Goal: Information Seeking & Learning: Learn about a topic

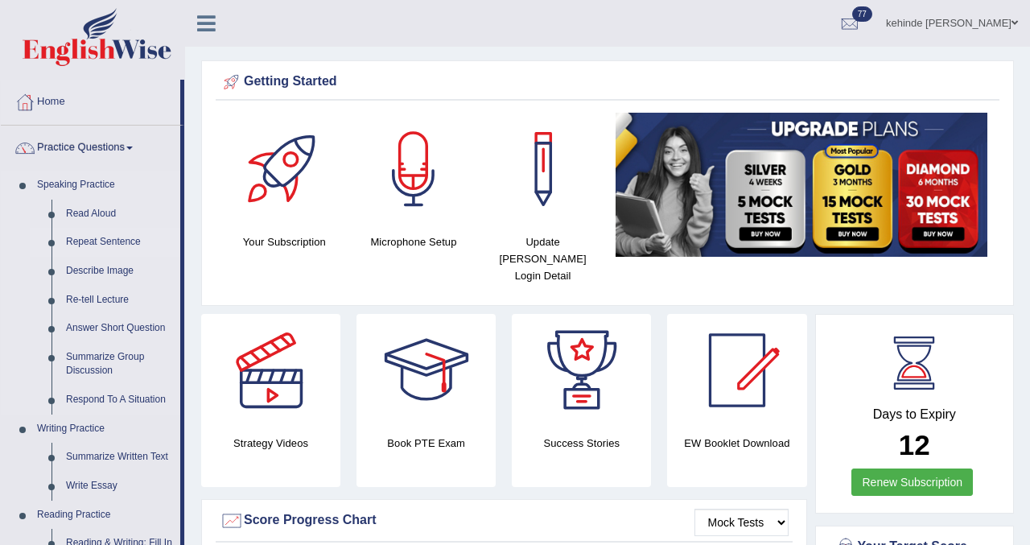
click at [106, 242] on link "Repeat Sentence" at bounding box center [119, 242] width 121 height 29
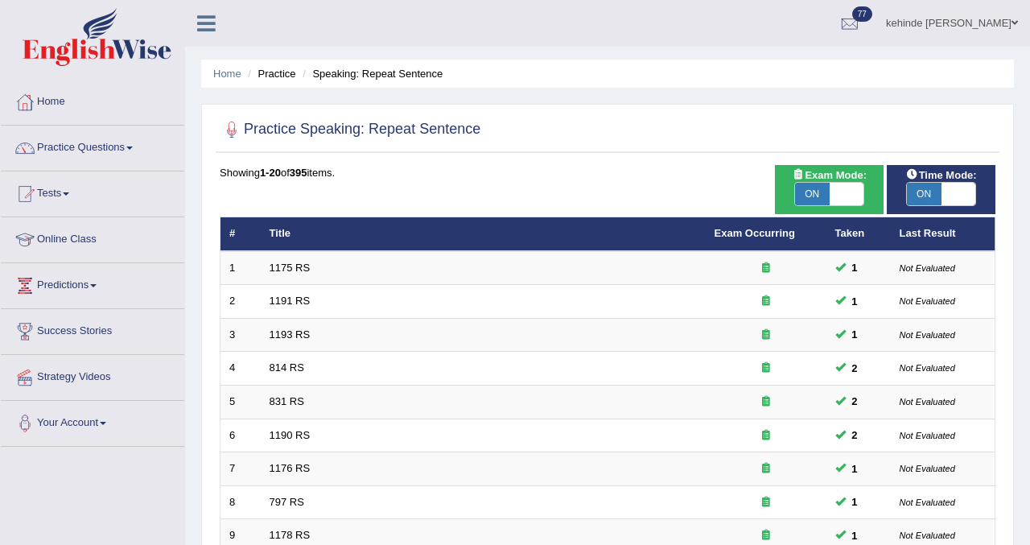
click at [1023, 313] on div "Home Practice Speaking: Repeat Sentence Practice Speaking: Repeat Sentence Time…" at bounding box center [607, 512] width 845 height 1025
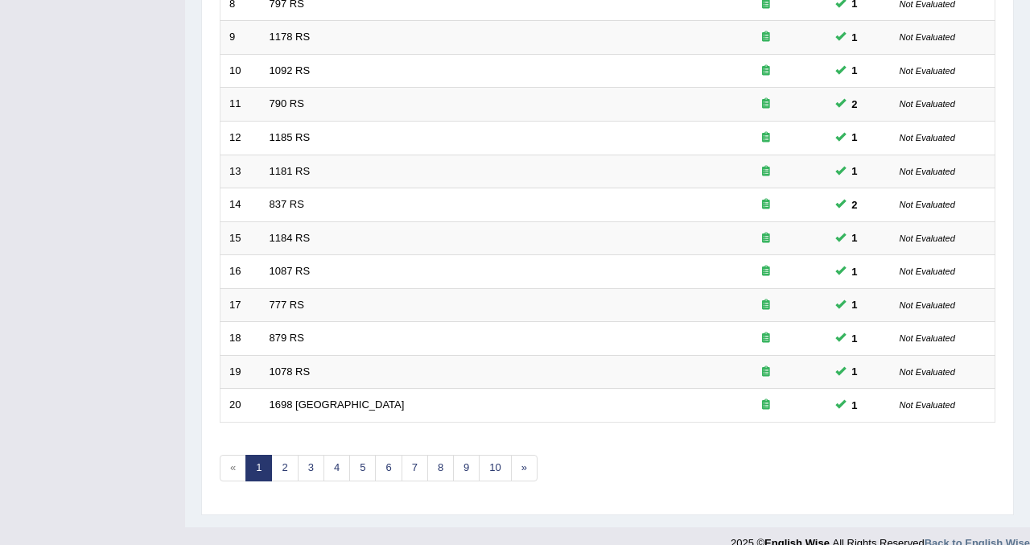
scroll to position [521, 0]
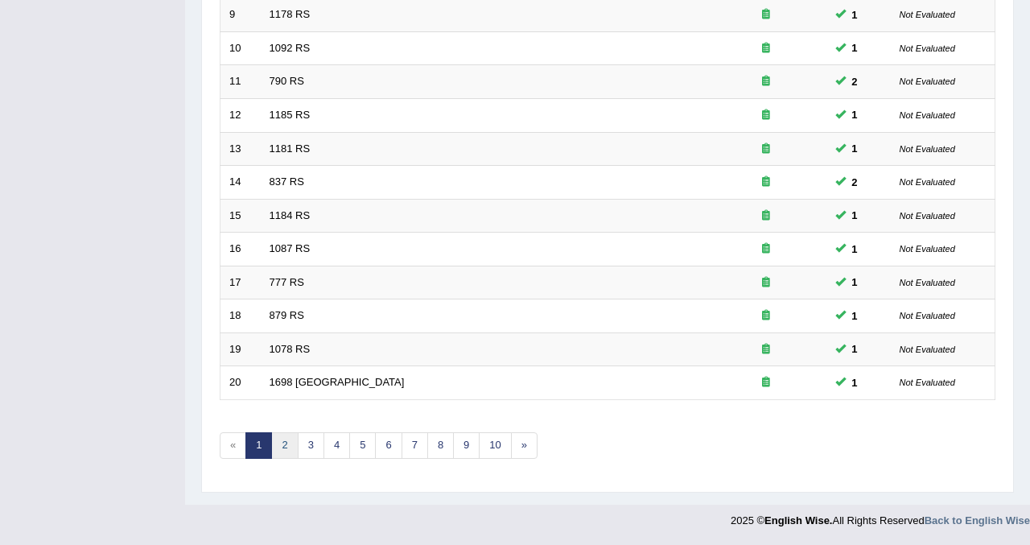
click at [286, 444] on link "2" at bounding box center [284, 445] width 27 height 27
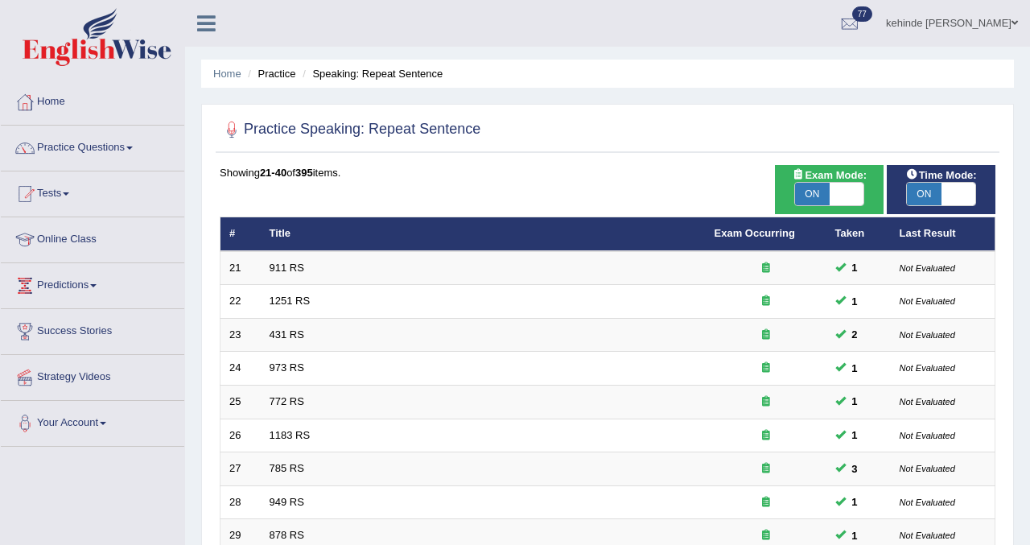
click at [1023, 378] on div "Home Practice Speaking: Repeat Sentence Practice Speaking: Repeat Sentence Time…" at bounding box center [607, 512] width 845 height 1025
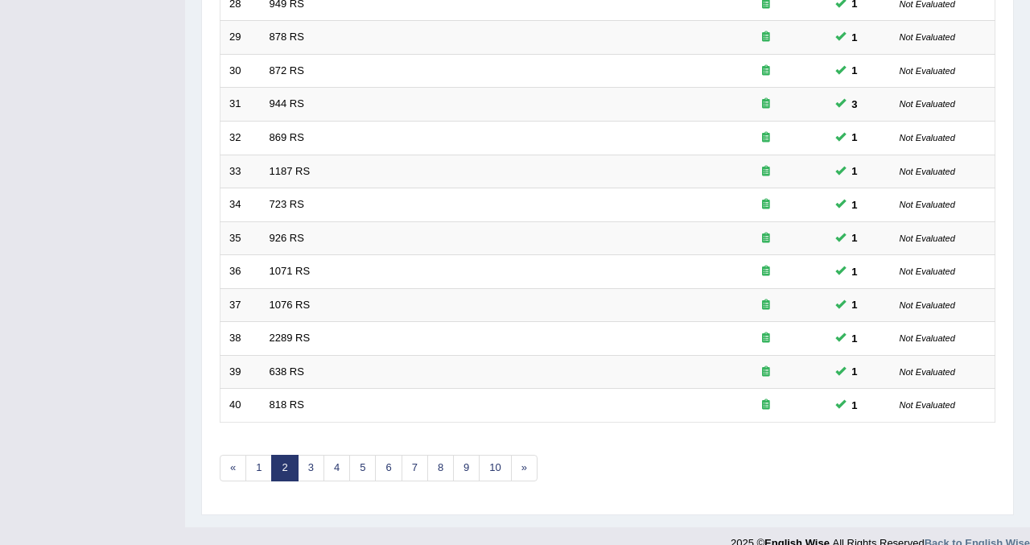
scroll to position [521, 0]
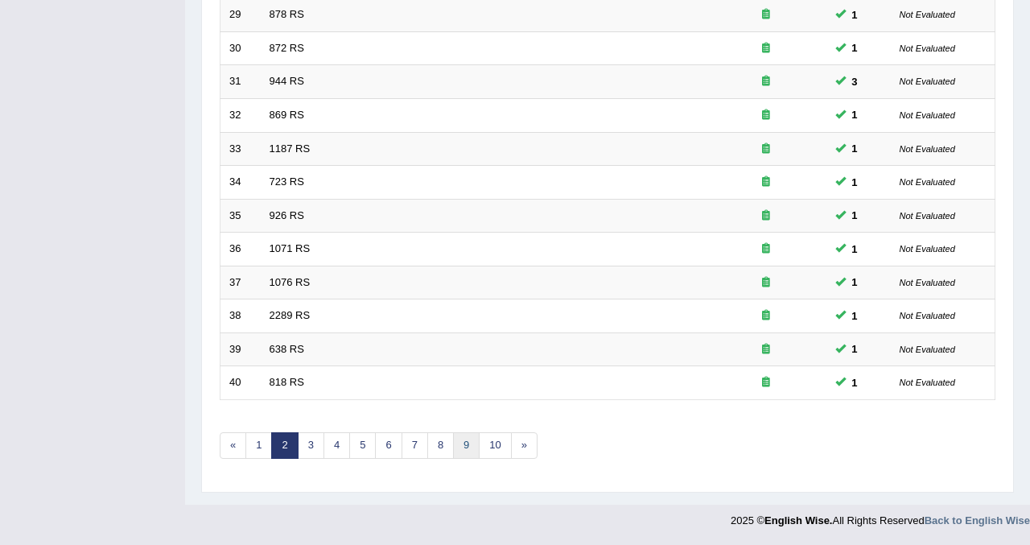
click at [463, 442] on link "9" at bounding box center [466, 445] width 27 height 27
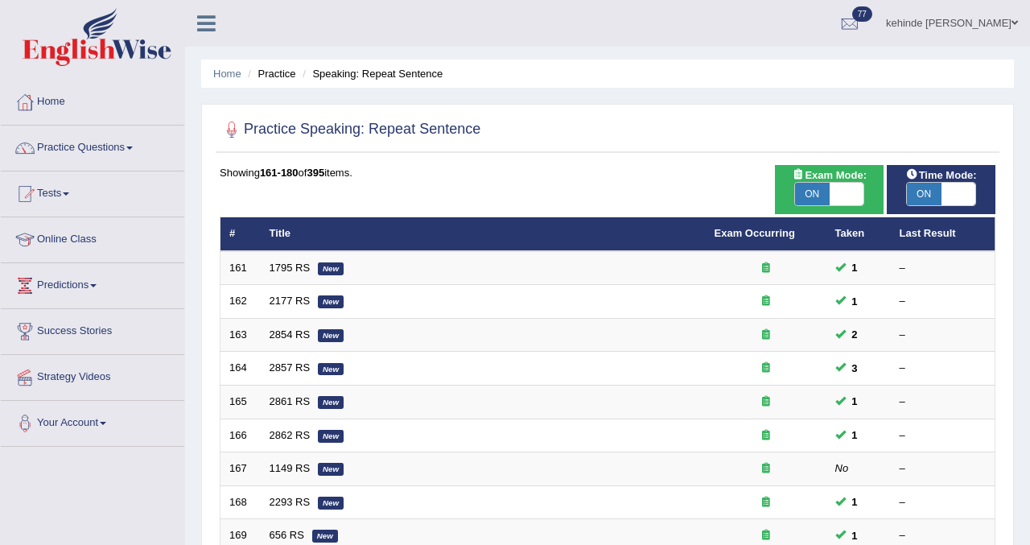
click at [1023, 385] on div "Home Practice Speaking: Repeat Sentence Practice Speaking: Repeat Sentence Time…" at bounding box center [607, 512] width 845 height 1025
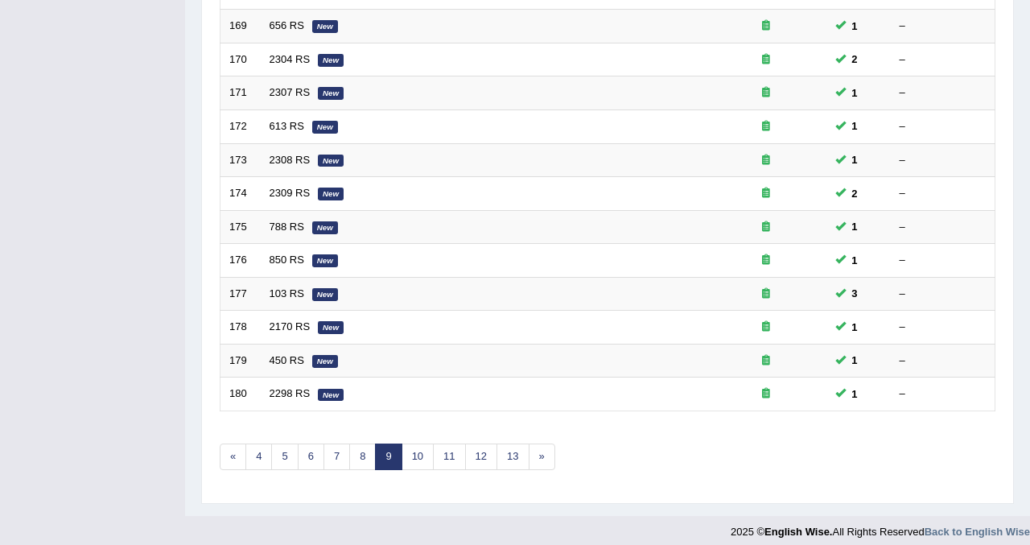
scroll to position [521, 0]
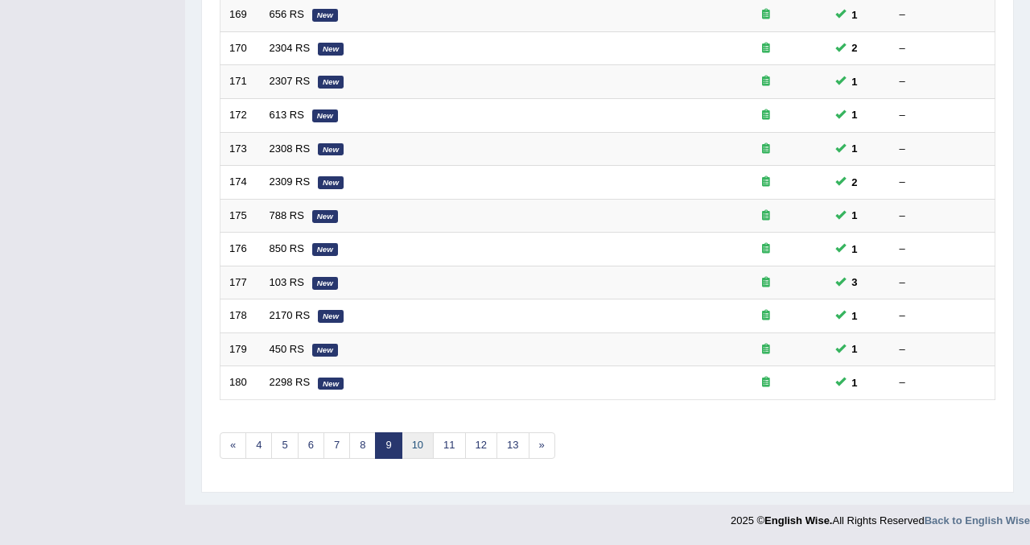
click at [420, 446] on link "10" at bounding box center [417, 445] width 32 height 27
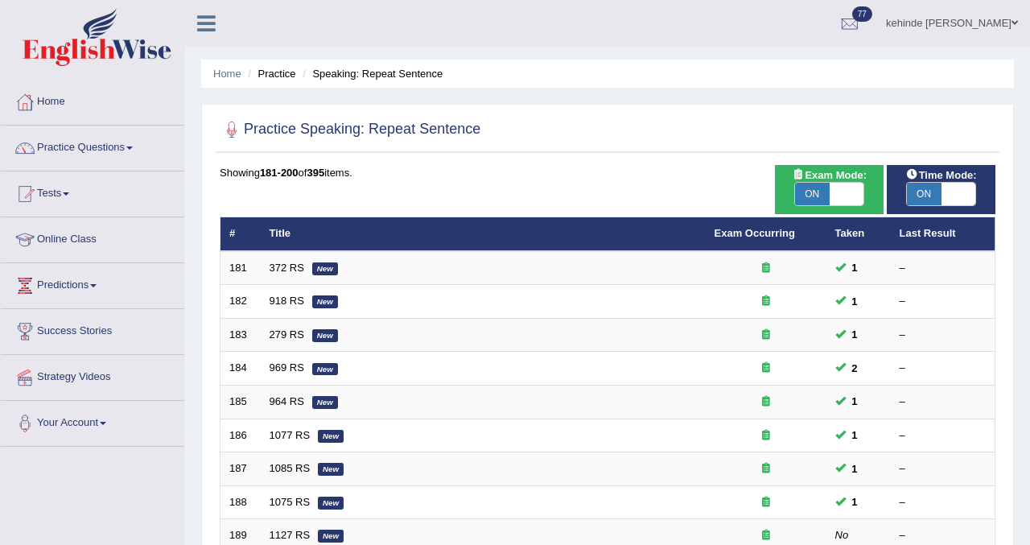
click at [1023, 375] on div "Home Practice Speaking: Repeat Sentence Practice Speaking: Repeat Sentence Time…" at bounding box center [607, 512] width 845 height 1025
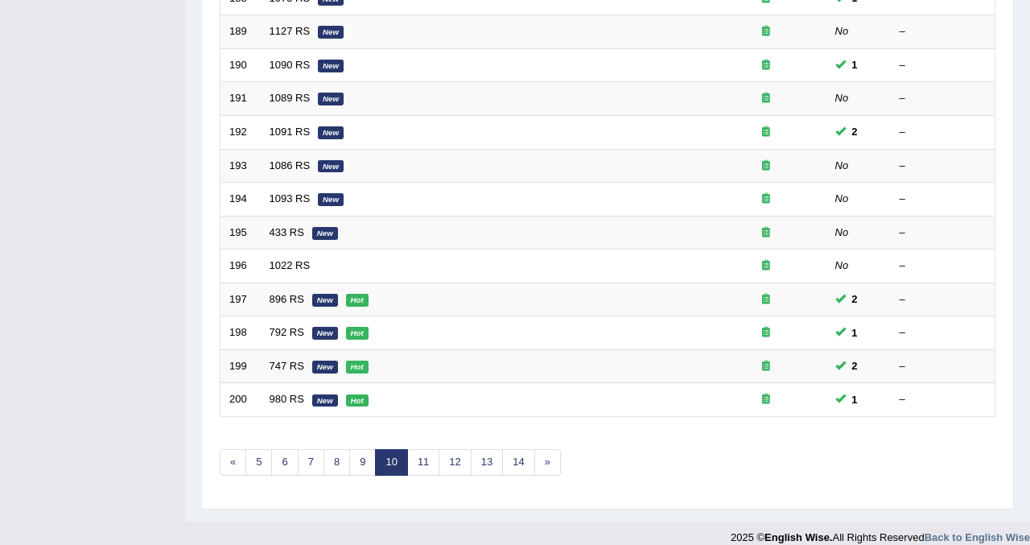
scroll to position [521, 0]
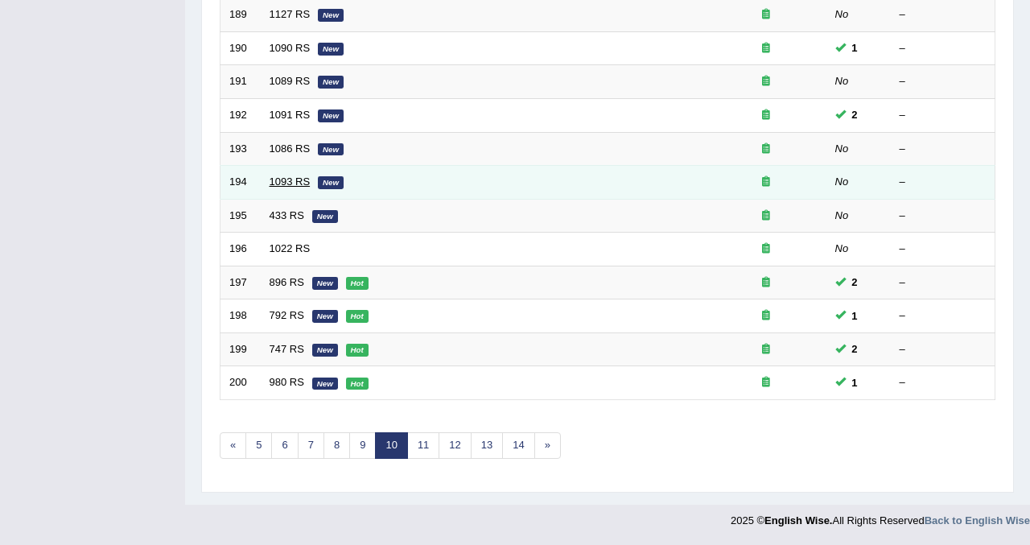
click at [290, 181] on link "1093 RS" at bounding box center [290, 181] width 41 height 12
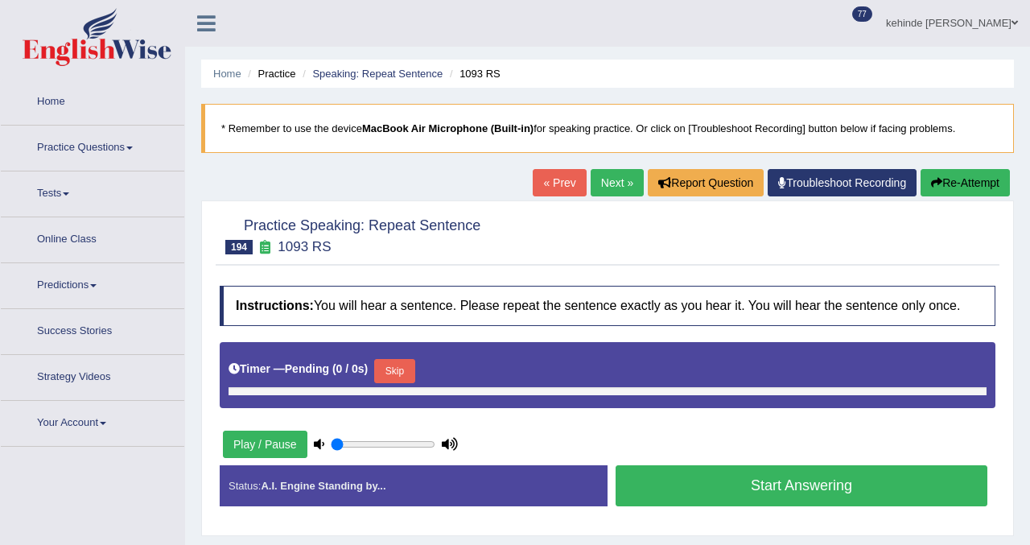
type input "0.85"
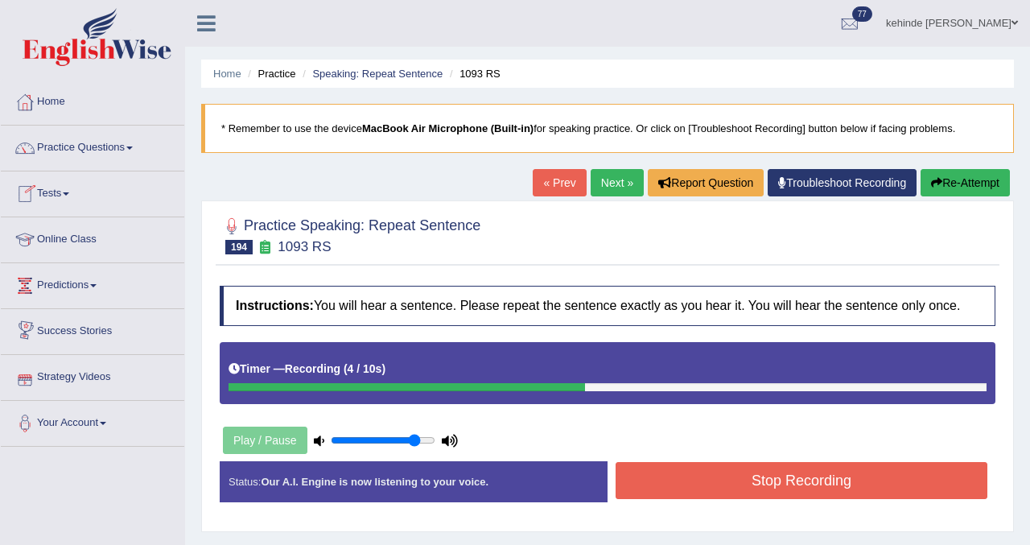
click at [657, 496] on button "Stop Recording" at bounding box center [801, 480] width 372 height 37
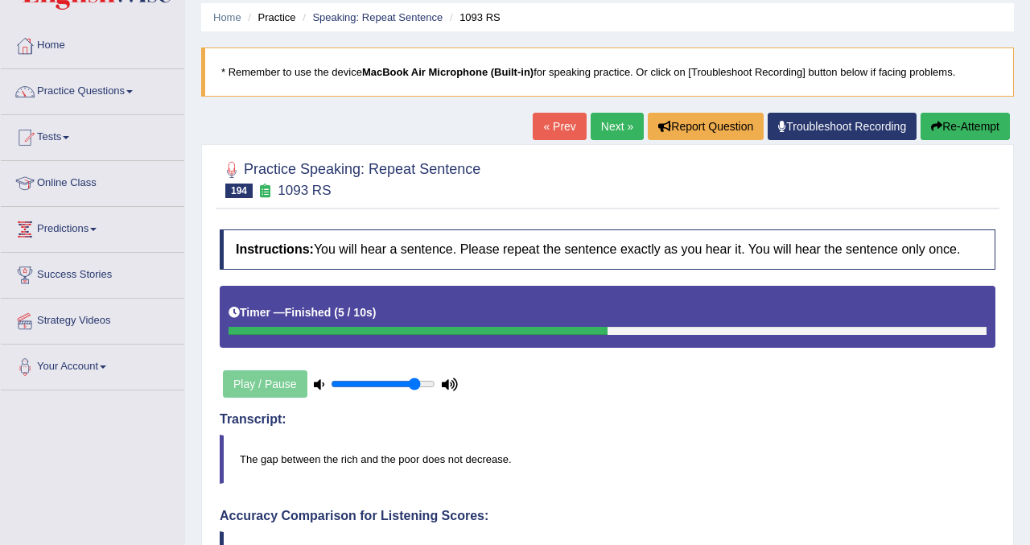
scroll to position [32, 0]
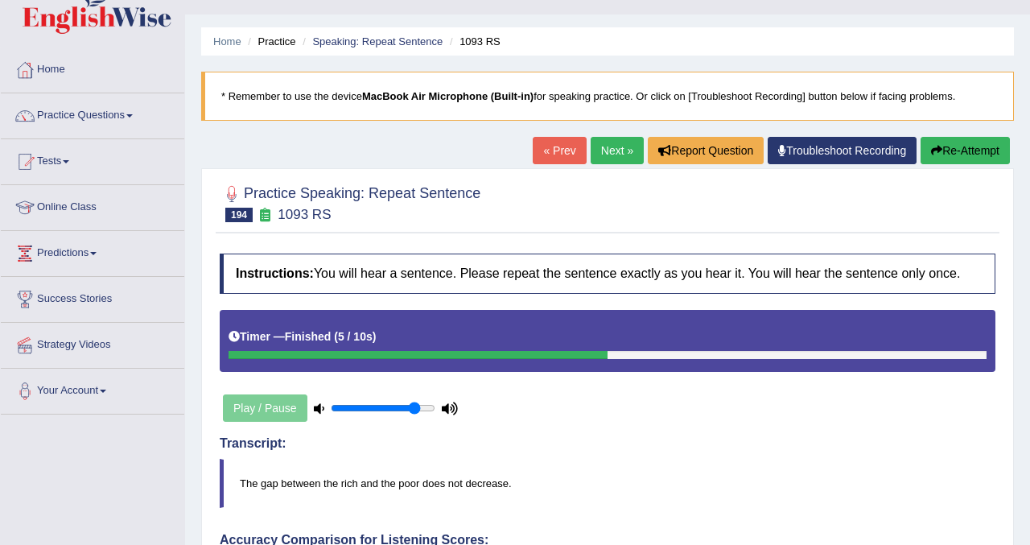
click at [599, 146] on link "Next »" at bounding box center [616, 150] width 53 height 27
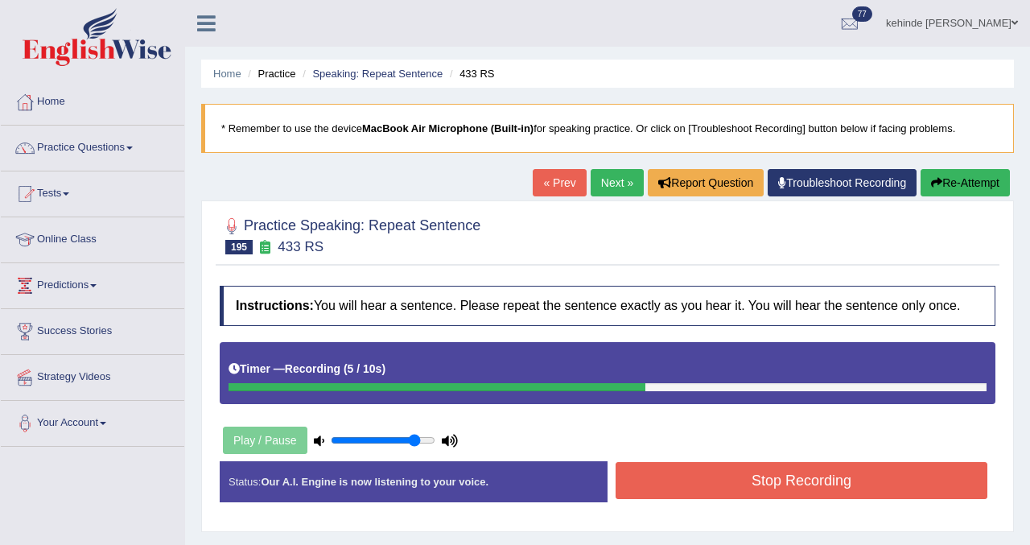
click at [653, 489] on button "Stop Recording" at bounding box center [801, 480] width 372 height 37
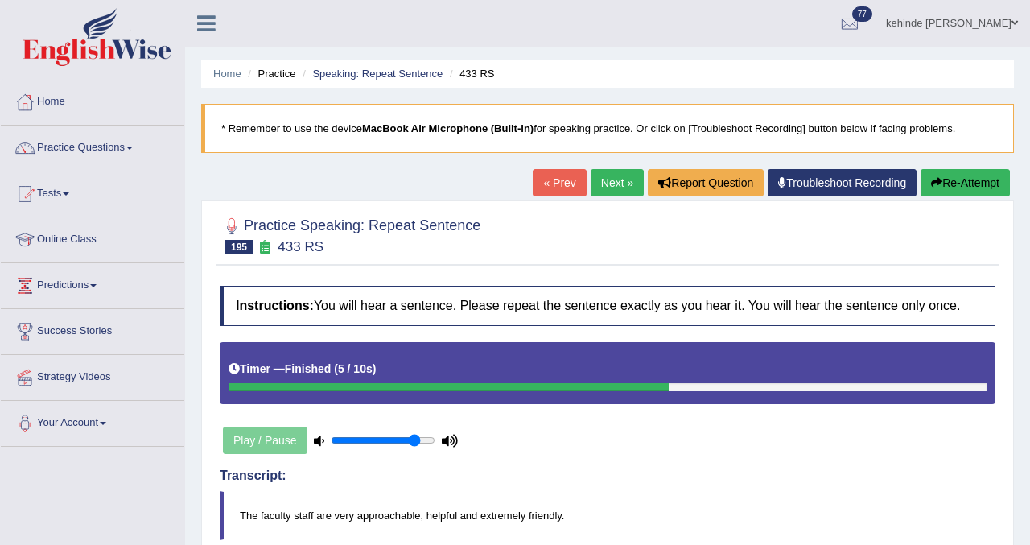
click at [602, 185] on link "Next »" at bounding box center [616, 182] width 53 height 27
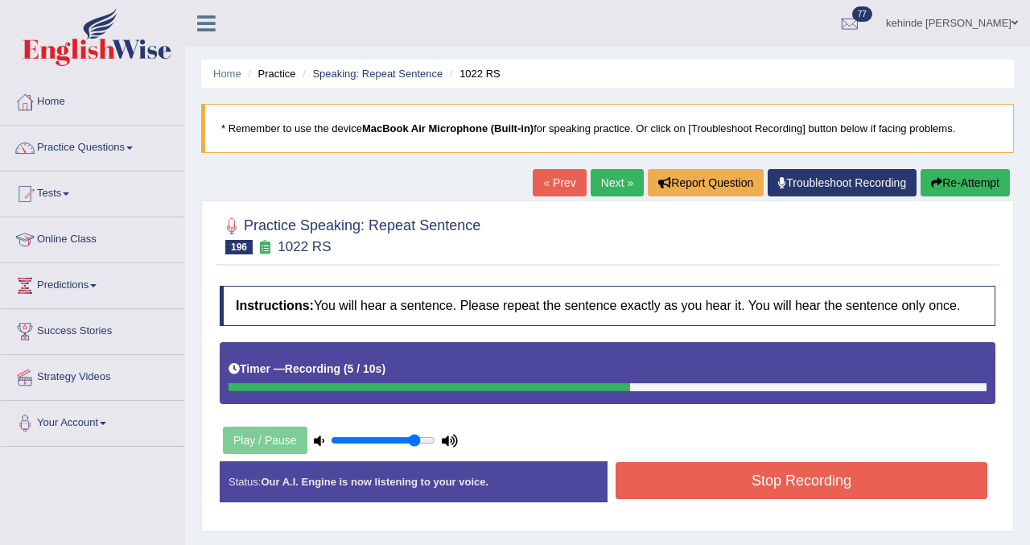
click at [737, 490] on button "Stop Recording" at bounding box center [801, 480] width 372 height 37
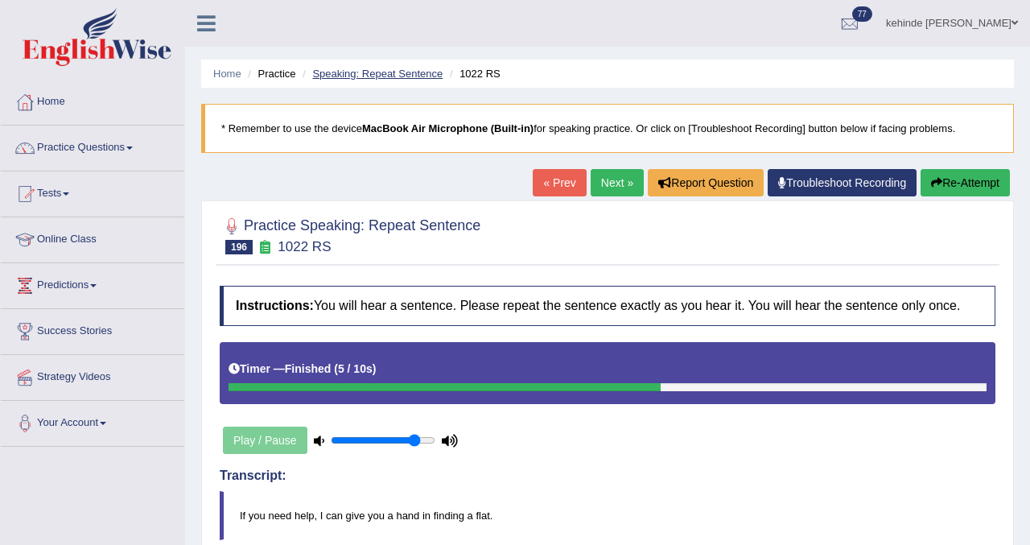
click at [353, 77] on link "Speaking: Repeat Sentence" at bounding box center [377, 74] width 130 height 12
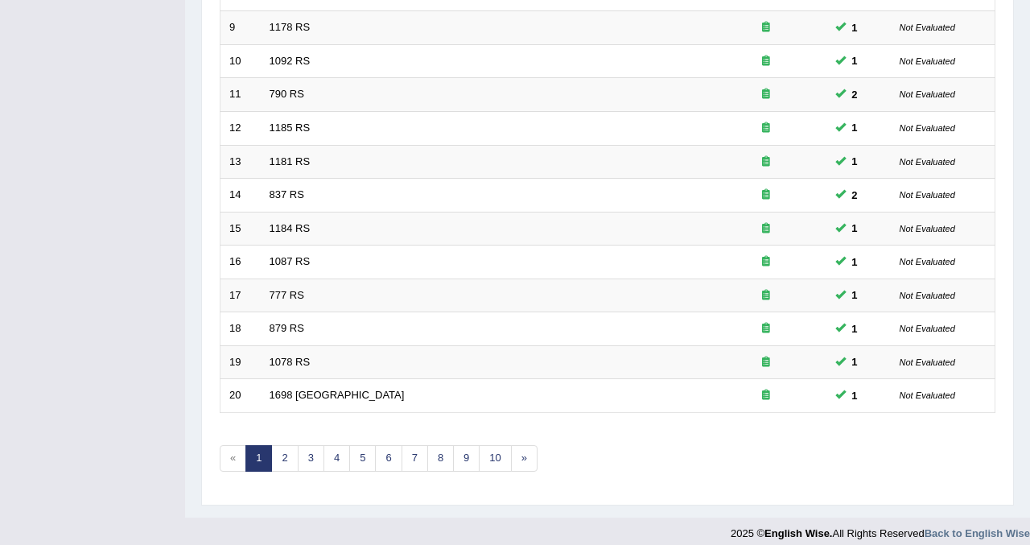
scroll to position [521, 0]
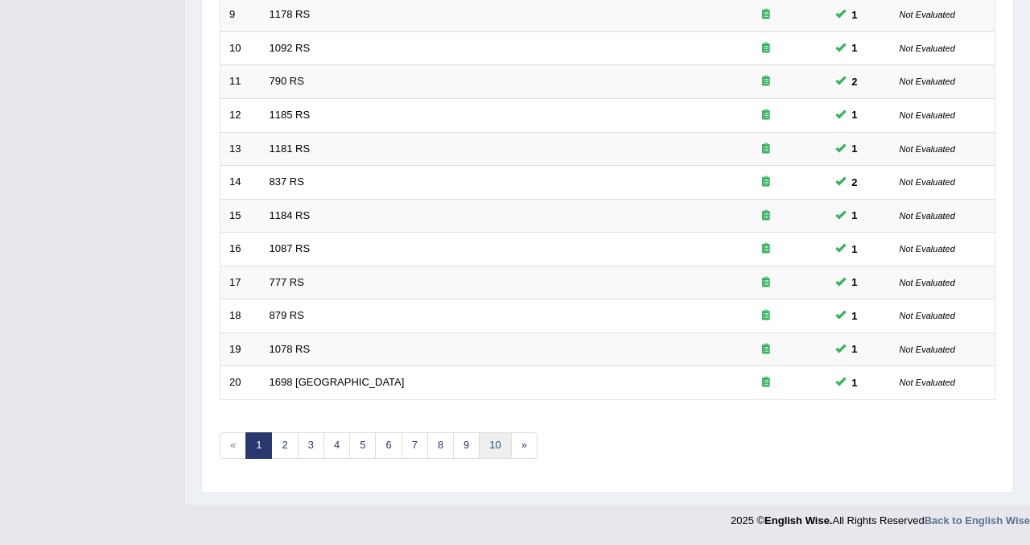
click at [496, 449] on link "10" at bounding box center [495, 445] width 32 height 27
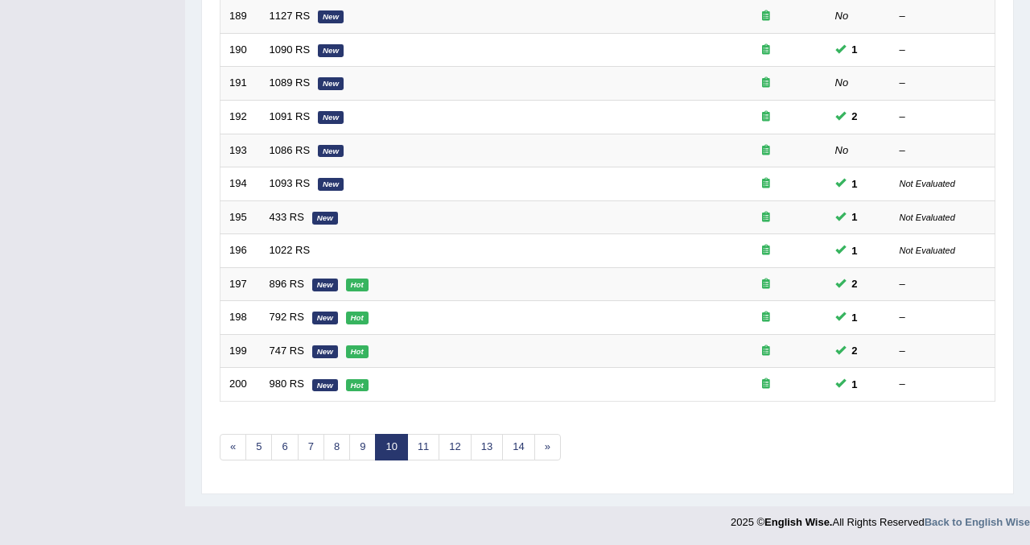
scroll to position [521, 0]
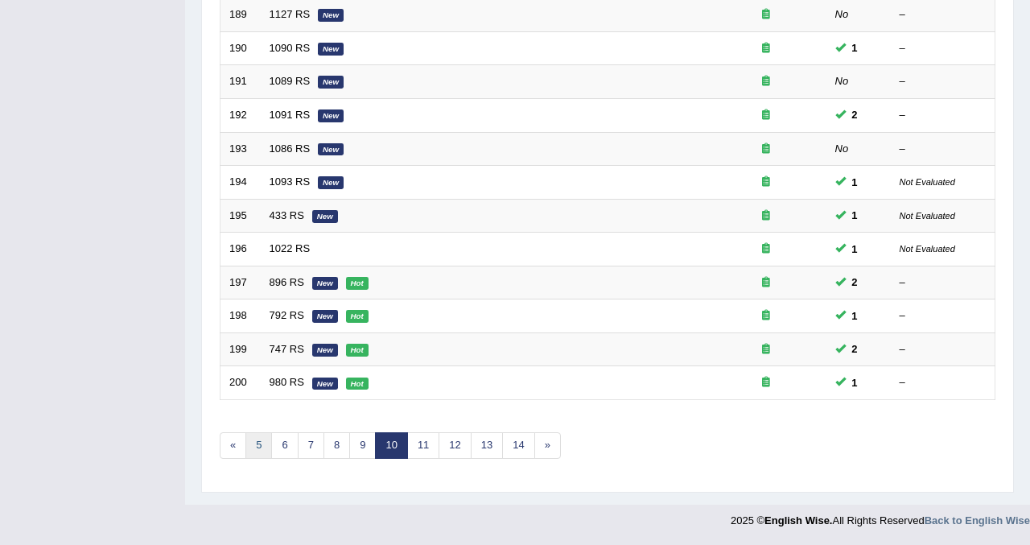
click at [255, 444] on link "5" at bounding box center [258, 445] width 27 height 27
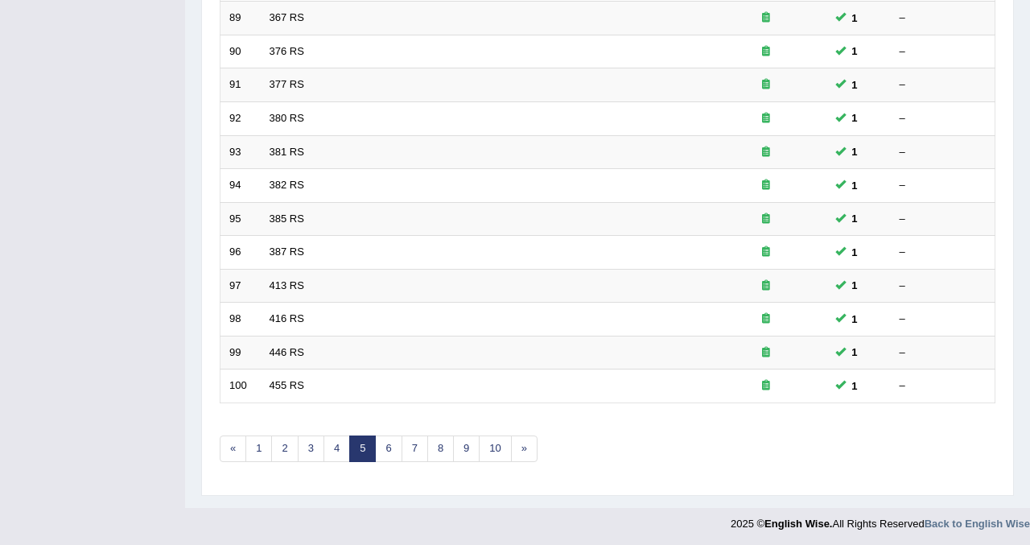
scroll to position [521, 0]
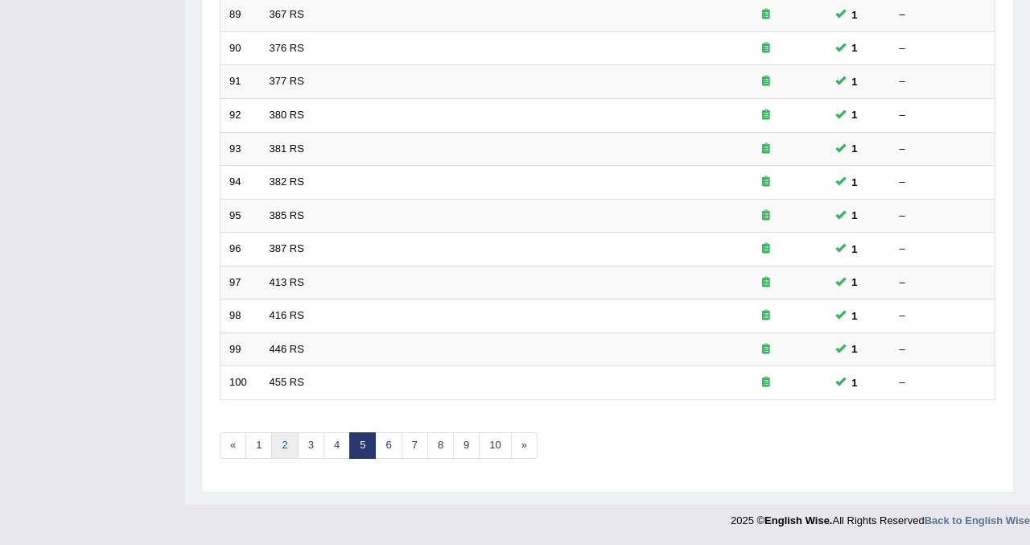
click at [280, 444] on link "2" at bounding box center [284, 445] width 27 height 27
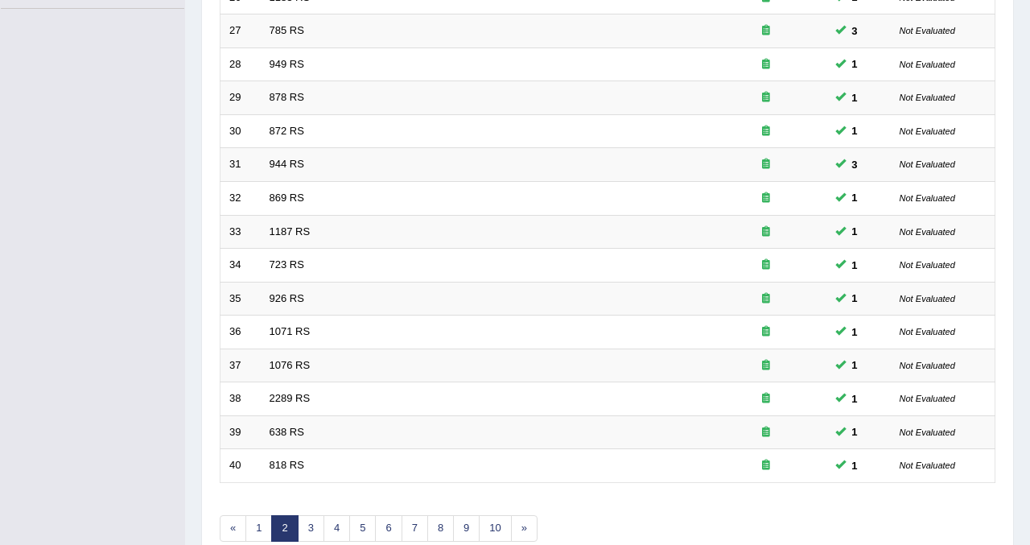
scroll to position [489, 0]
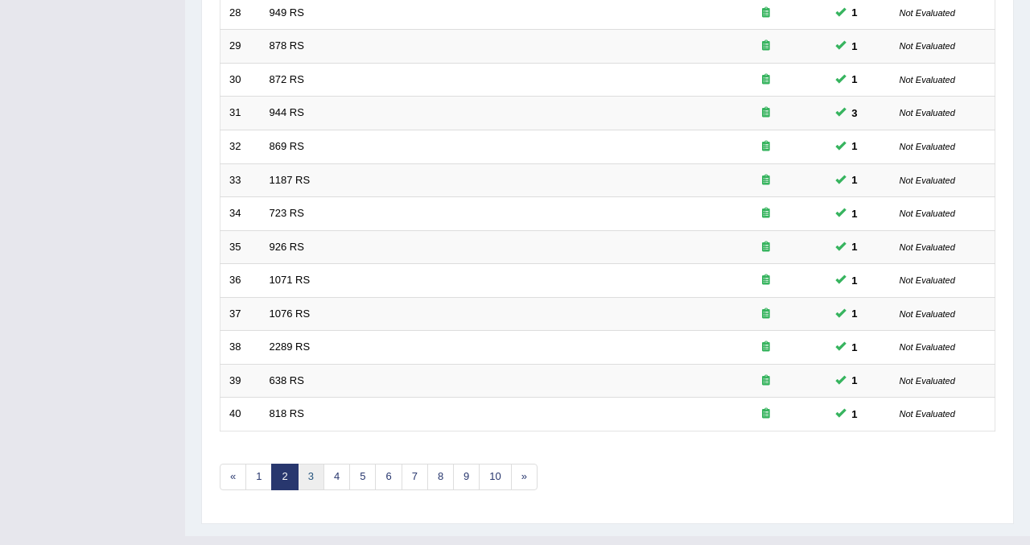
click at [304, 471] on link "3" at bounding box center [311, 476] width 27 height 27
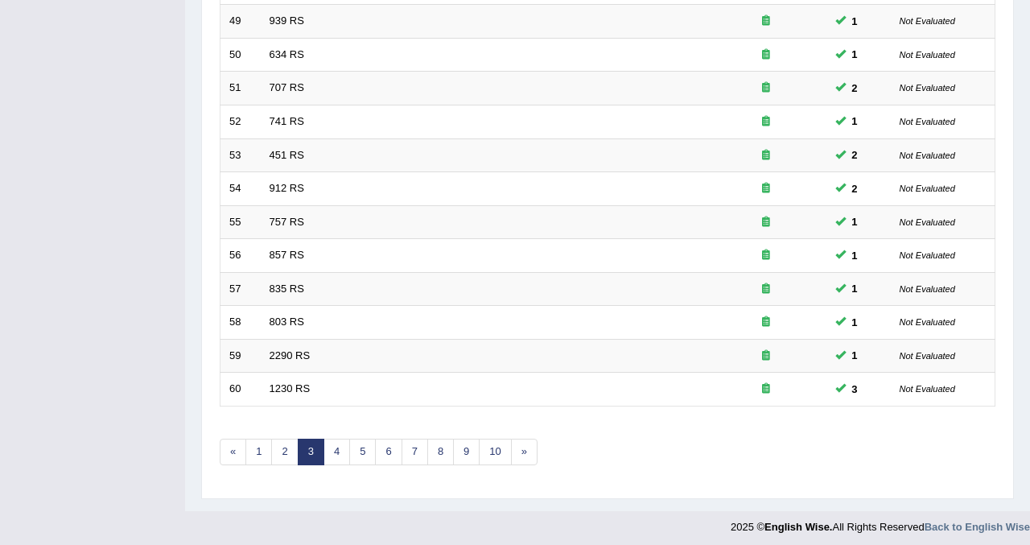
scroll to position [521, 0]
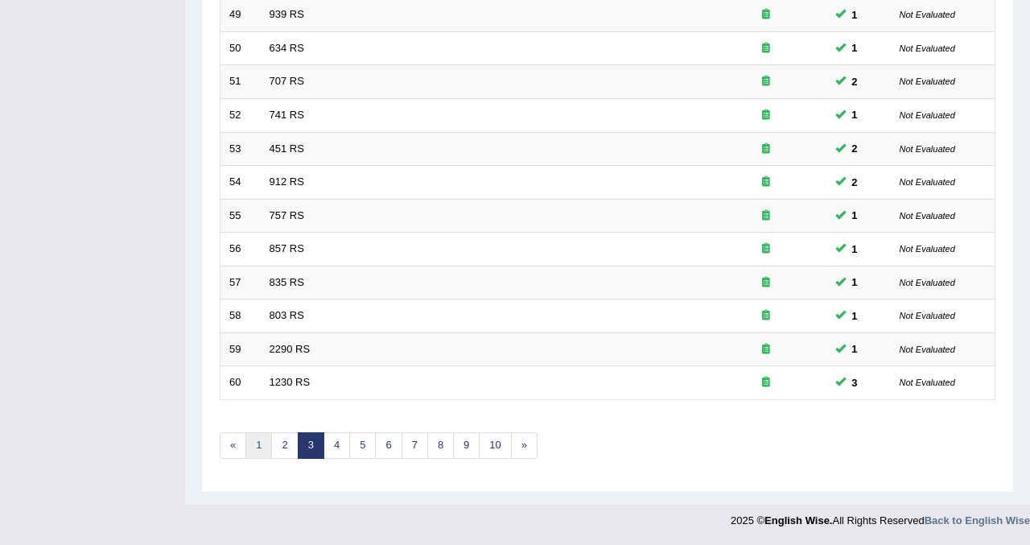
click at [254, 449] on link "1" at bounding box center [258, 445] width 27 height 27
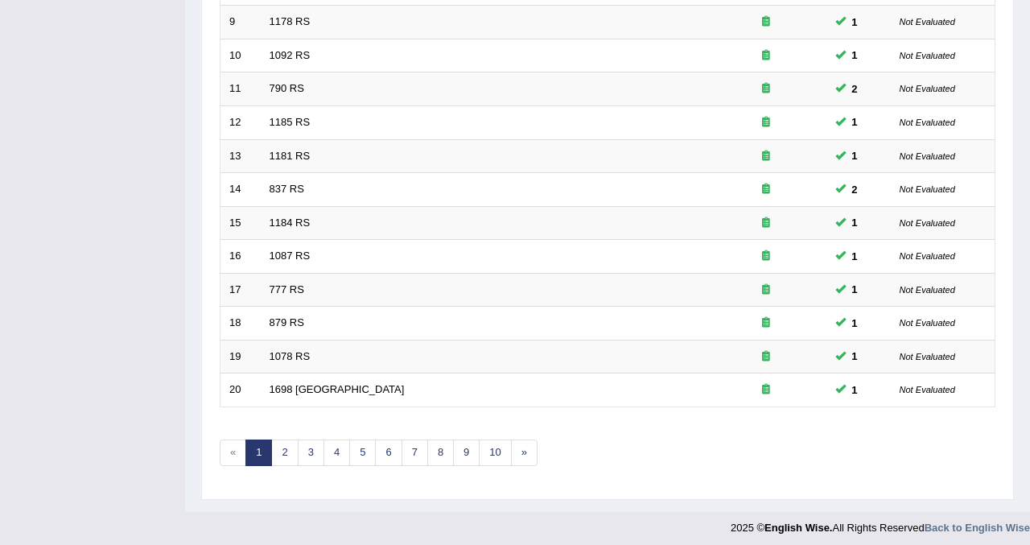
scroll to position [521, 0]
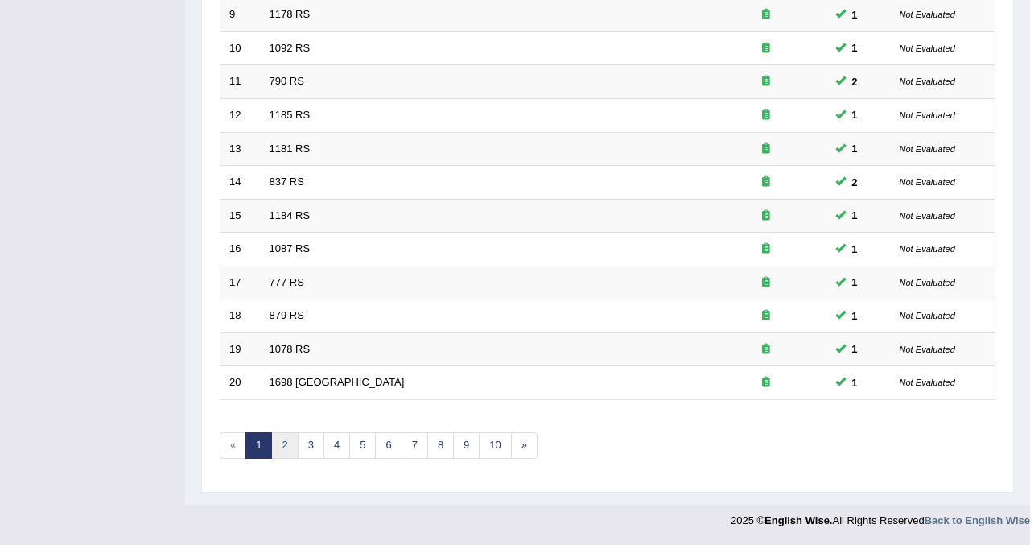
click at [282, 443] on link "2" at bounding box center [284, 445] width 27 height 27
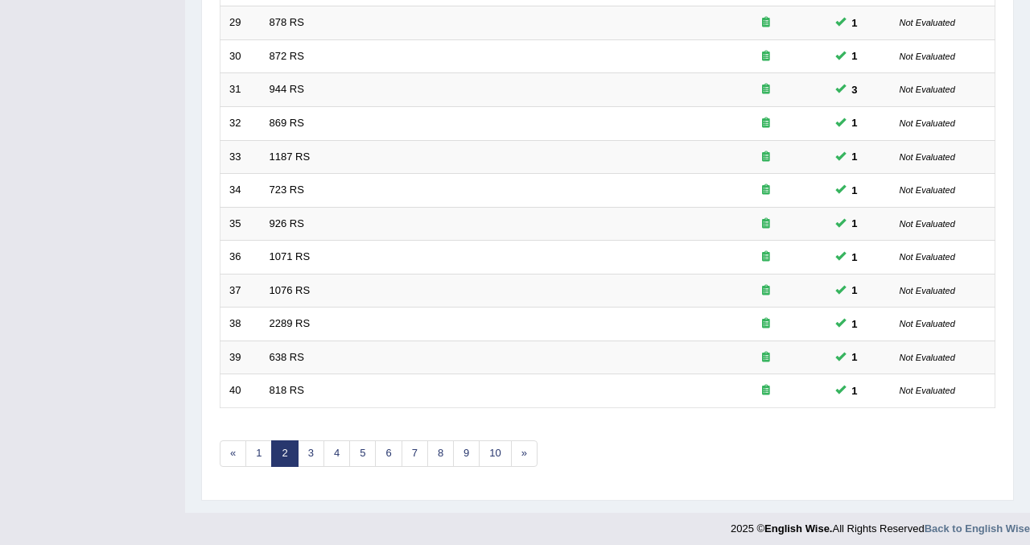
scroll to position [521, 0]
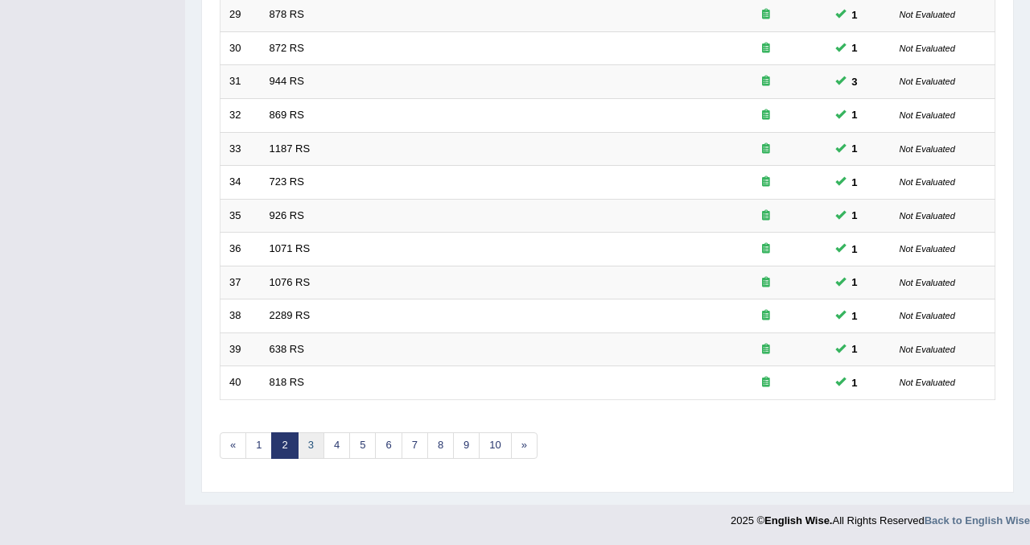
click at [308, 442] on link "3" at bounding box center [311, 445] width 27 height 27
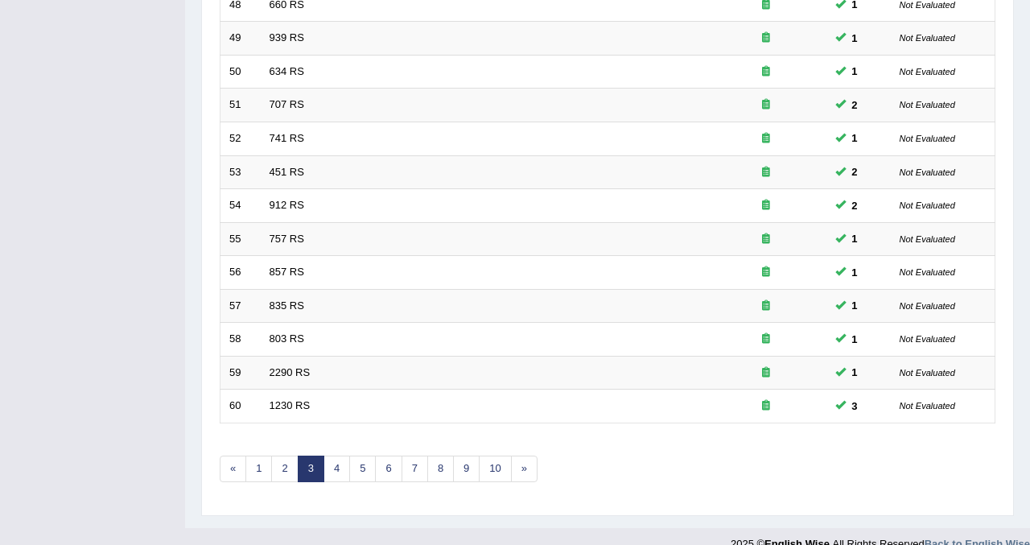
scroll to position [521, 0]
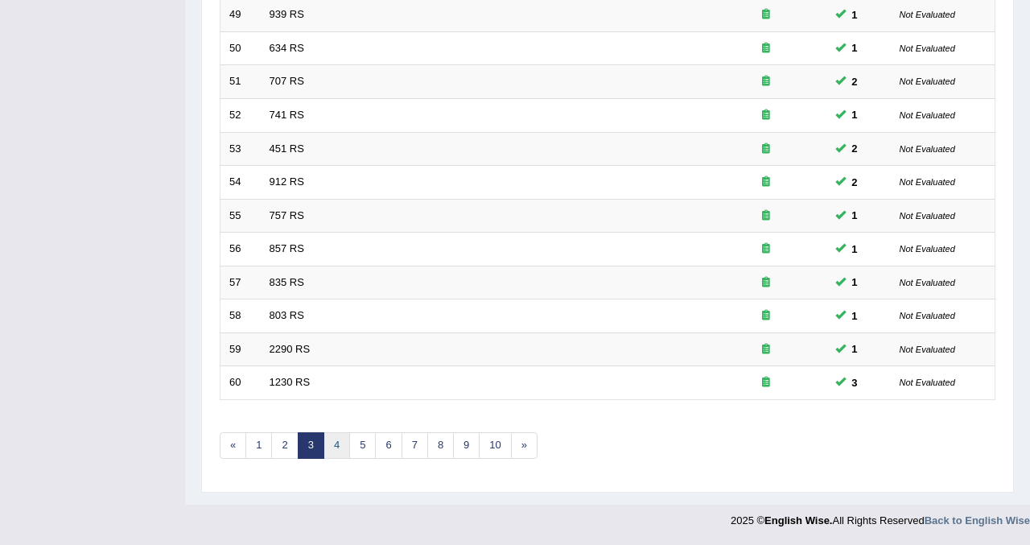
click at [333, 445] on link "4" at bounding box center [336, 445] width 27 height 27
click at [307, 448] on link "3" at bounding box center [311, 445] width 27 height 27
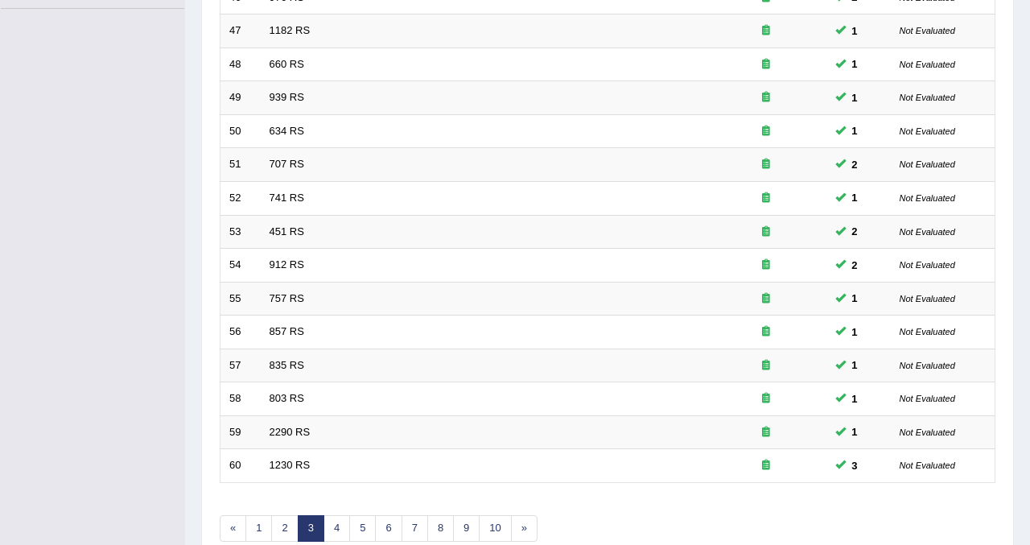
scroll to position [495, 0]
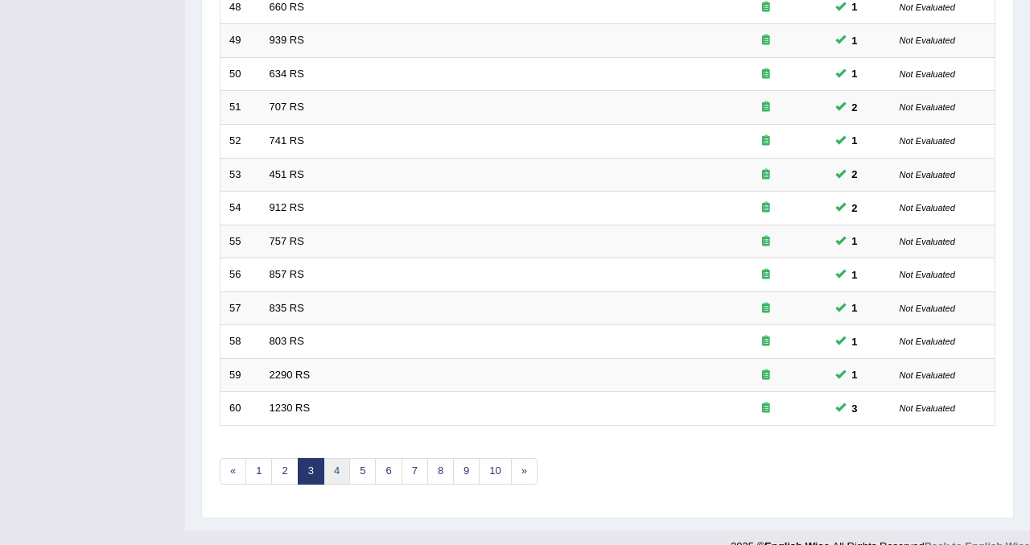
click at [328, 469] on link "4" at bounding box center [336, 471] width 27 height 27
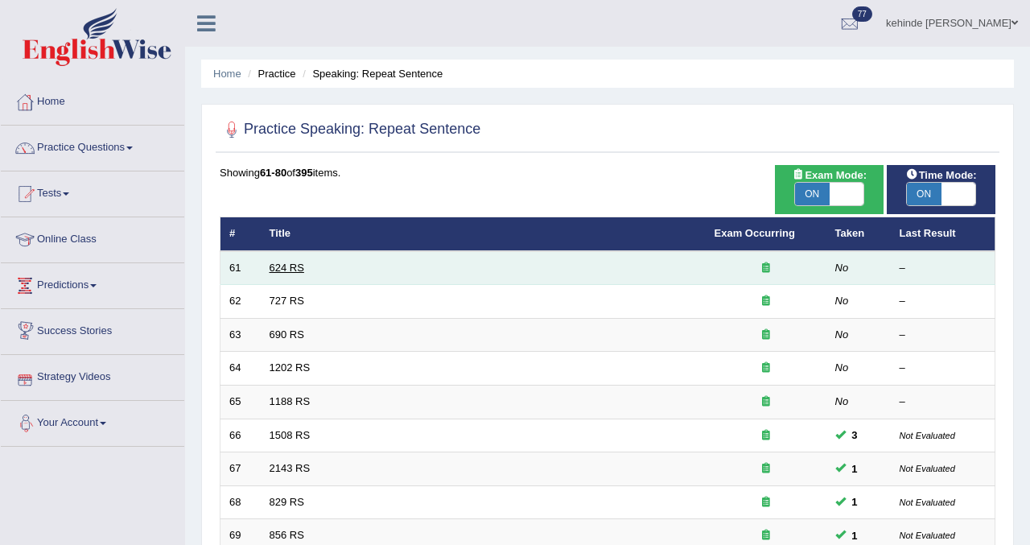
click at [280, 264] on link "624 RS" at bounding box center [287, 267] width 35 height 12
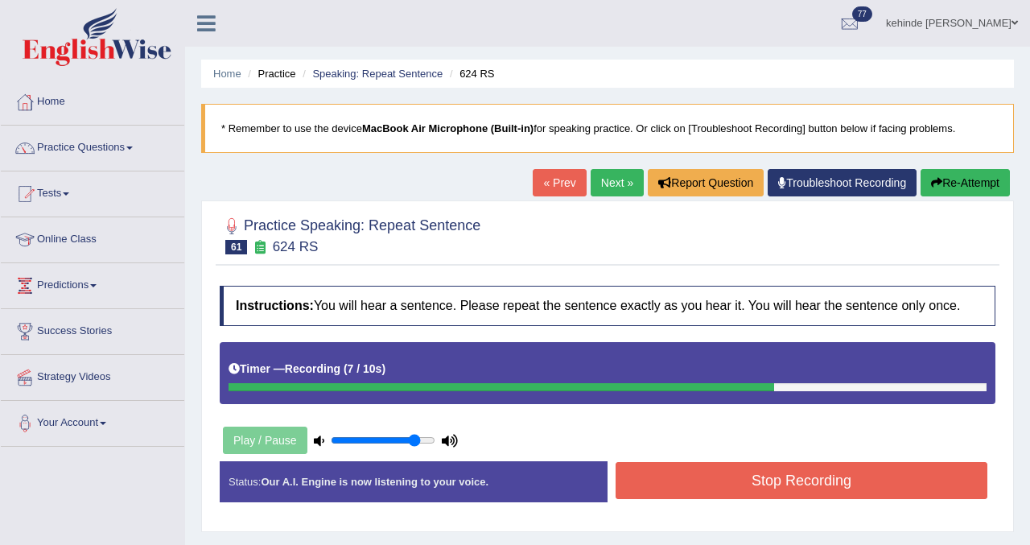
click at [670, 494] on button "Stop Recording" at bounding box center [801, 480] width 372 height 37
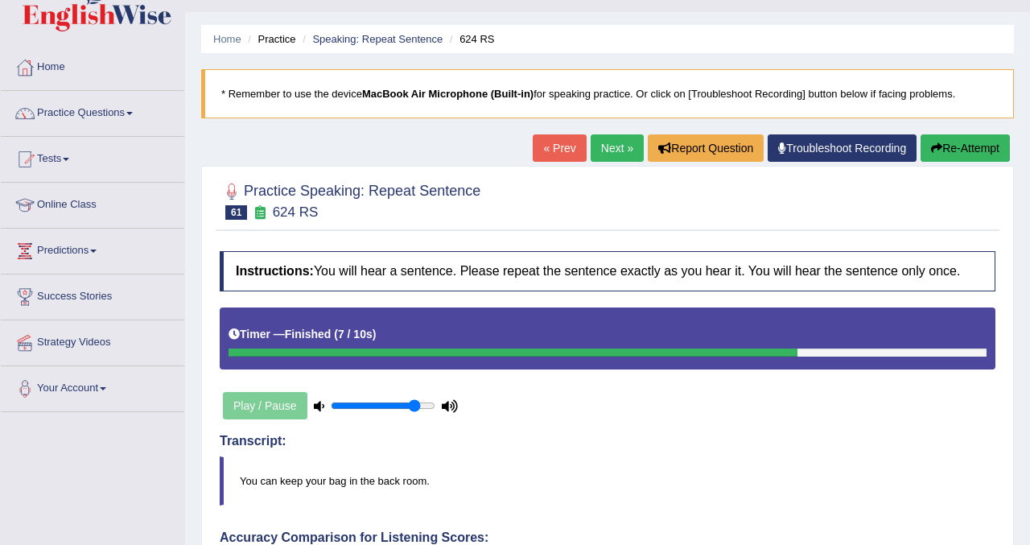
scroll to position [32, 0]
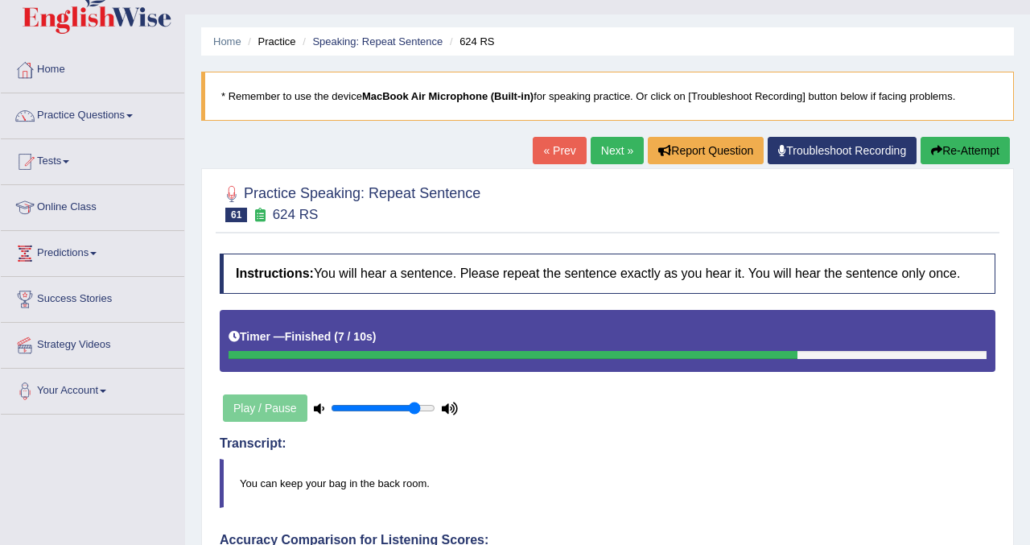
click at [605, 146] on link "Next »" at bounding box center [616, 150] width 53 height 27
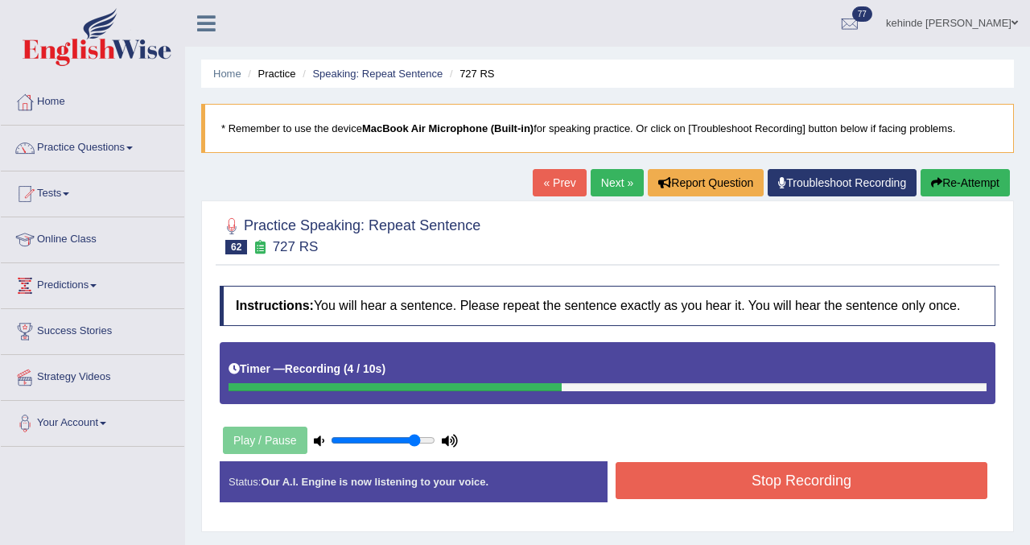
click at [751, 491] on button "Stop Recording" at bounding box center [801, 480] width 372 height 37
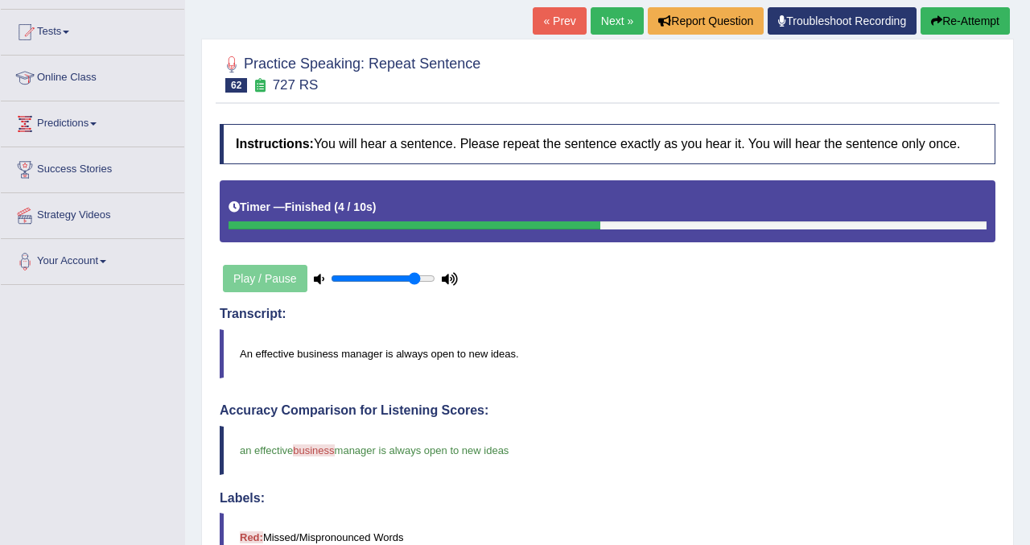
scroll to position [161, 0]
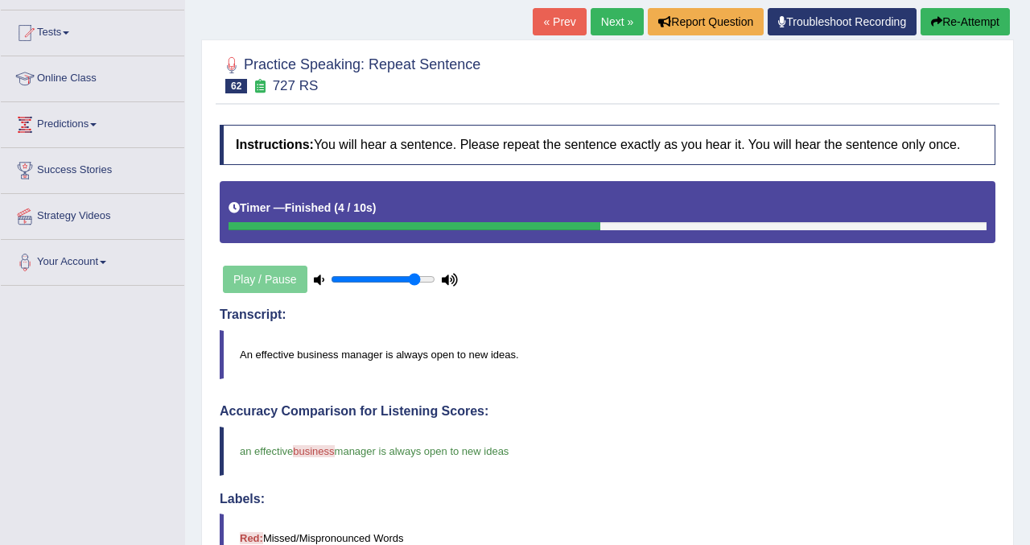
click at [607, 23] on link "Next »" at bounding box center [616, 21] width 53 height 27
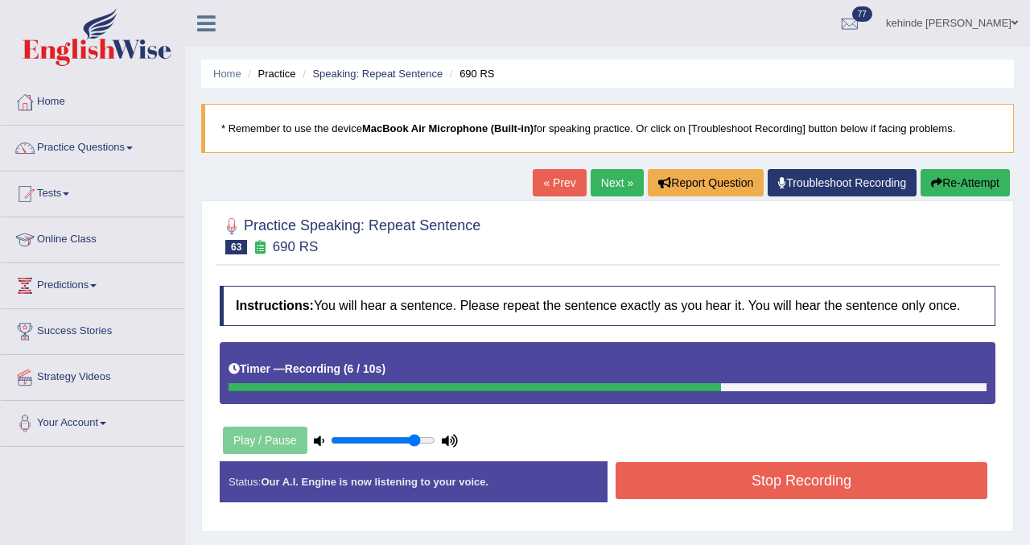
click at [697, 499] on button "Stop Recording" at bounding box center [801, 480] width 372 height 37
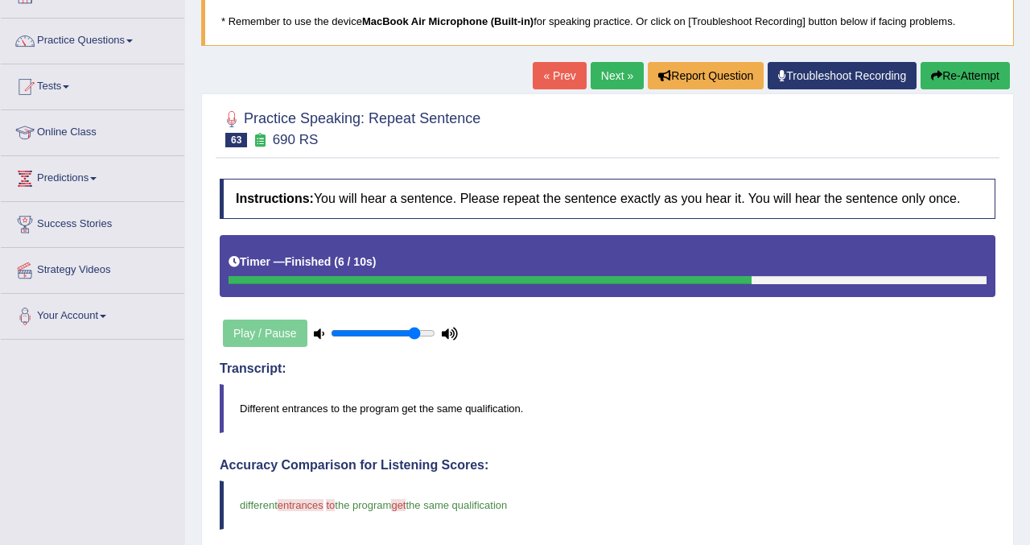
scroll to position [97, 0]
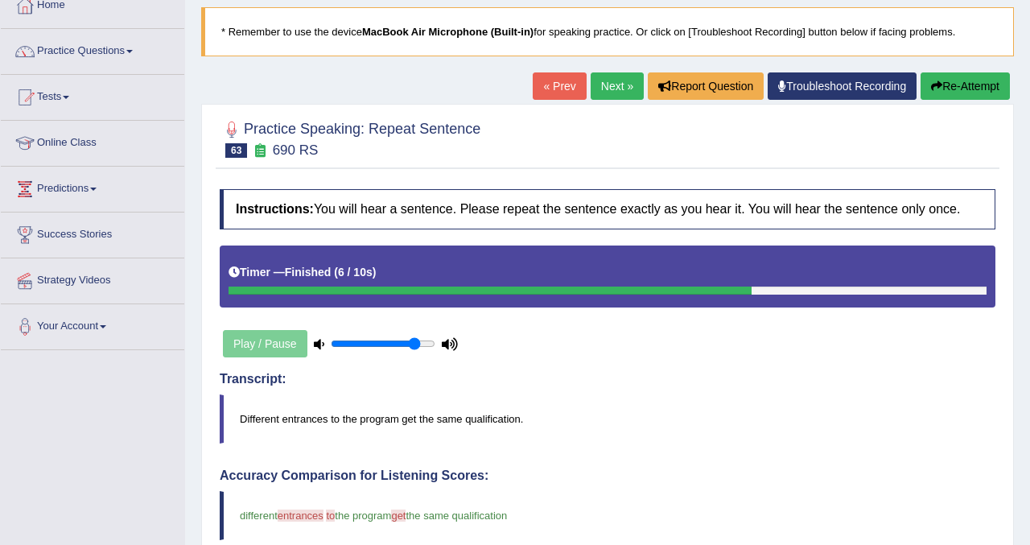
click at [602, 84] on link "Next »" at bounding box center [616, 85] width 53 height 27
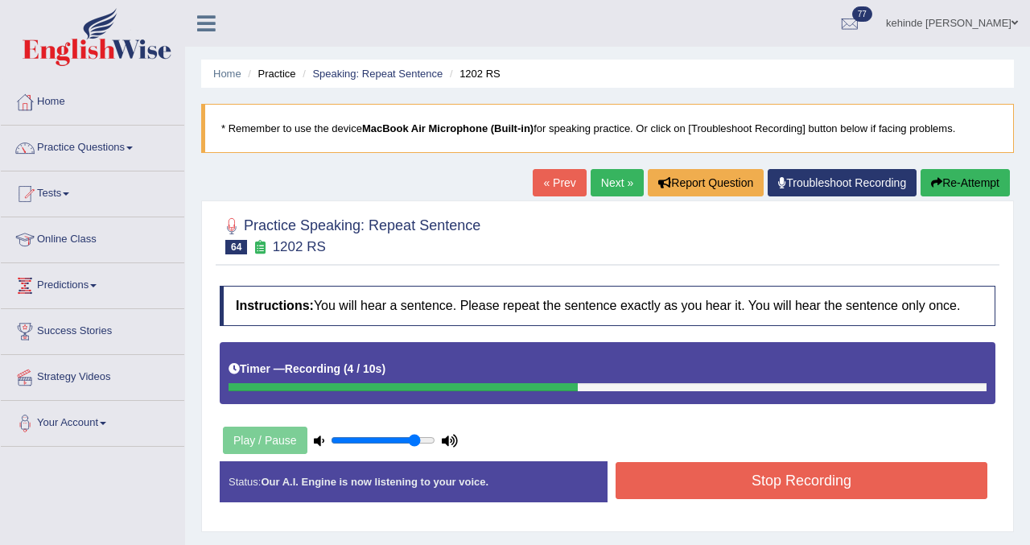
click at [674, 488] on button "Stop Recording" at bounding box center [801, 480] width 372 height 37
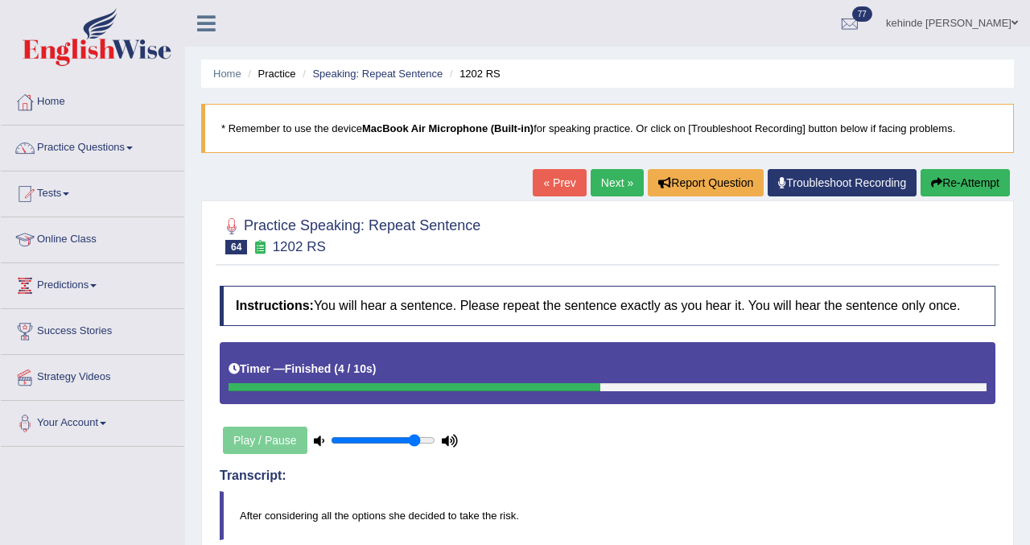
click at [604, 180] on link "Next »" at bounding box center [616, 182] width 53 height 27
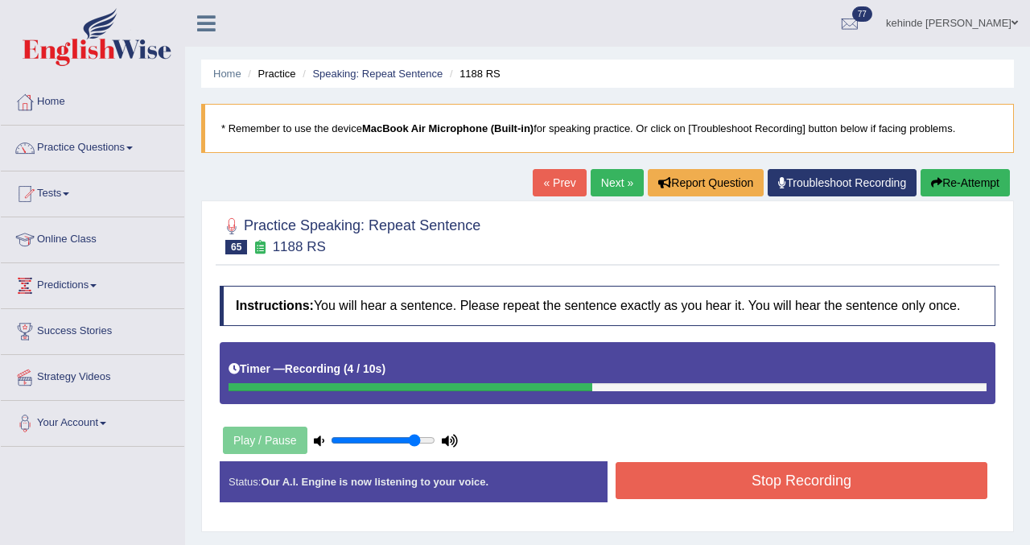
click at [705, 499] on button "Stop Recording" at bounding box center [801, 480] width 372 height 37
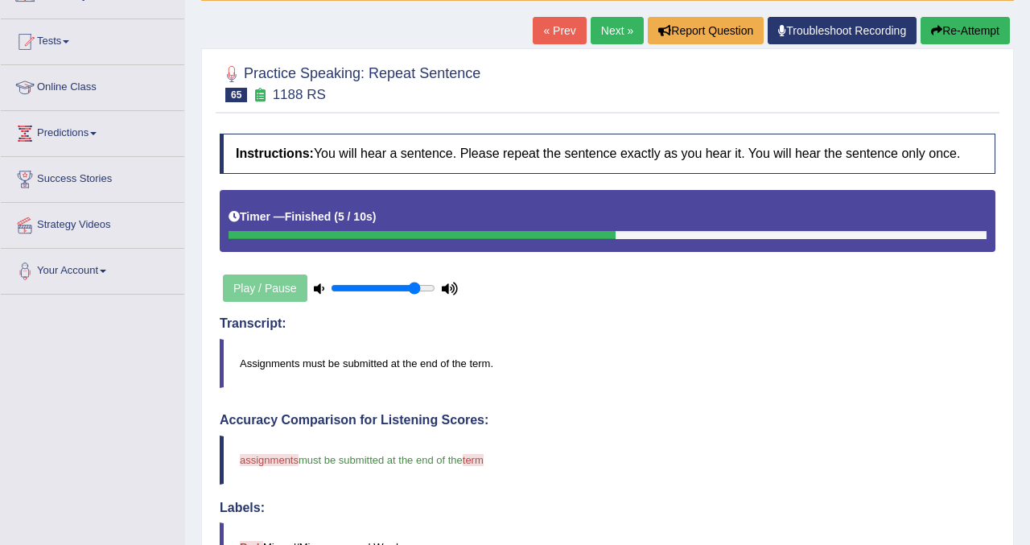
scroll to position [129, 0]
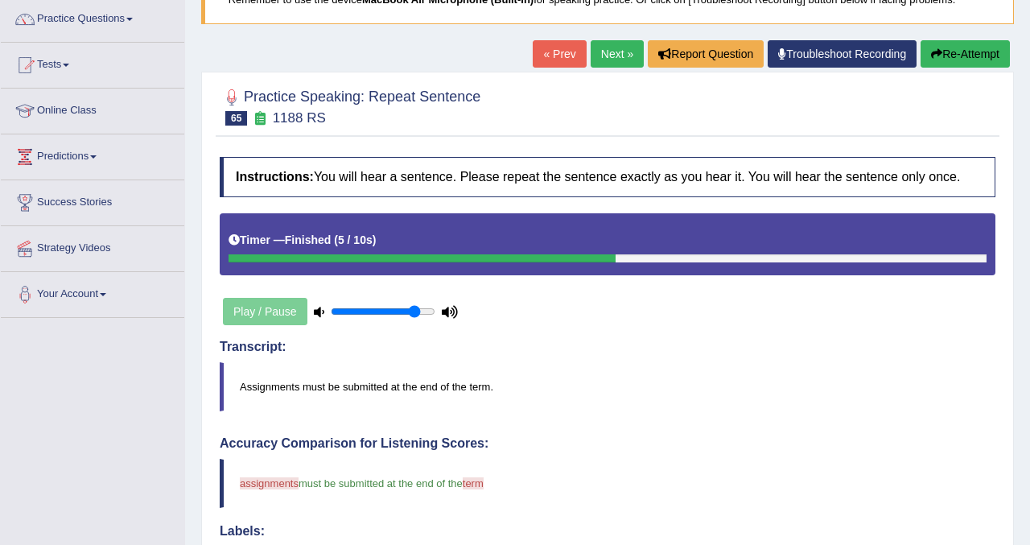
click at [595, 50] on link "Next »" at bounding box center [616, 53] width 53 height 27
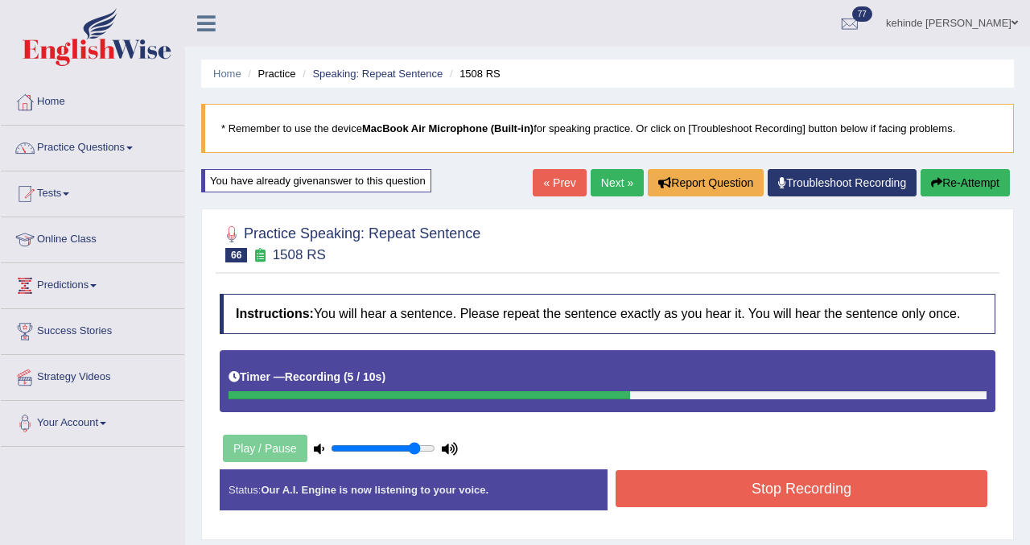
click at [656, 505] on button "Stop Recording" at bounding box center [801, 488] width 372 height 37
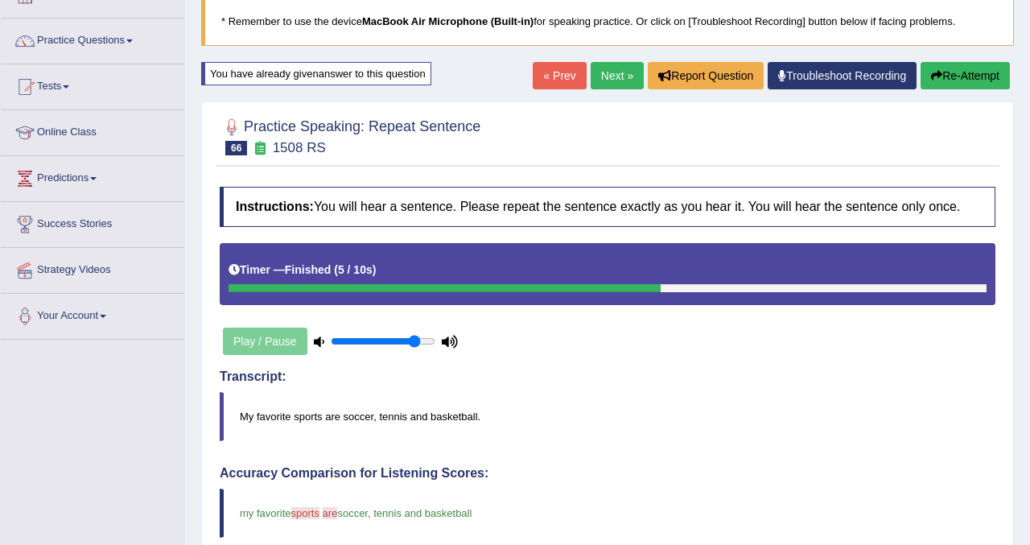
scroll to position [97, 0]
